Goal: Complete application form: Complete application form

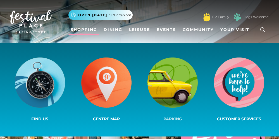
click at [174, 117] on span "Parking" at bounding box center [172, 119] width 19 height 5
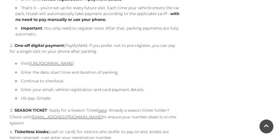
scroll to position [583, 0]
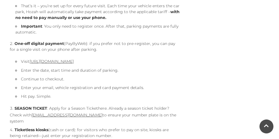
click at [101, 110] on link "here" at bounding box center [102, 108] width 9 height 5
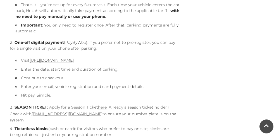
scroll to position [583, 0]
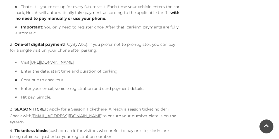
click at [99, 110] on link "here" at bounding box center [102, 109] width 9 height 5
click at [102, 109] on link "here" at bounding box center [102, 109] width 9 height 5
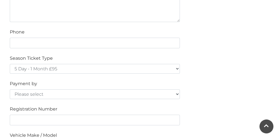
scroll to position [379, 0]
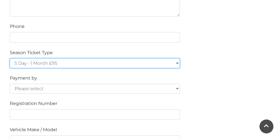
click at [177, 61] on select "5 Day - 1 Month £95 5 Day - 3 Months £270 (£90 a month standing order) 5 Day - …" at bounding box center [95, 63] width 170 height 10
select select "7 Day - 1 Year £1236 (£103 a month standing order)"
click at [10, 58] on select "5 Day - 1 Month £95 5 Day - 3 Months £270 (£90 a month standing order) 5 Day - …" at bounding box center [95, 63] width 170 height 10
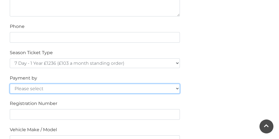
click at [163, 87] on select "Please select Cash Credit / Debit Card Invoice Standing Order" at bounding box center [95, 89] width 170 height 10
select select "Credit / Debit Card"
click at [10, 84] on select "Please select Cash Credit / Debit Card Invoice Standing Order" at bounding box center [95, 89] width 170 height 10
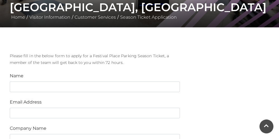
scroll to position [82, 0]
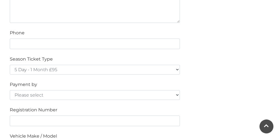
scroll to position [363, 0]
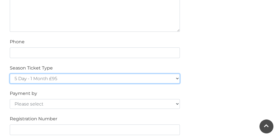
click at [179, 76] on select "5 Day - 1 Month £95 5 Day - 3 Months £270 (£90 a month standing order) 5 Day - …" at bounding box center [95, 79] width 170 height 10
